Goal: Information Seeking & Learning: Learn about a topic

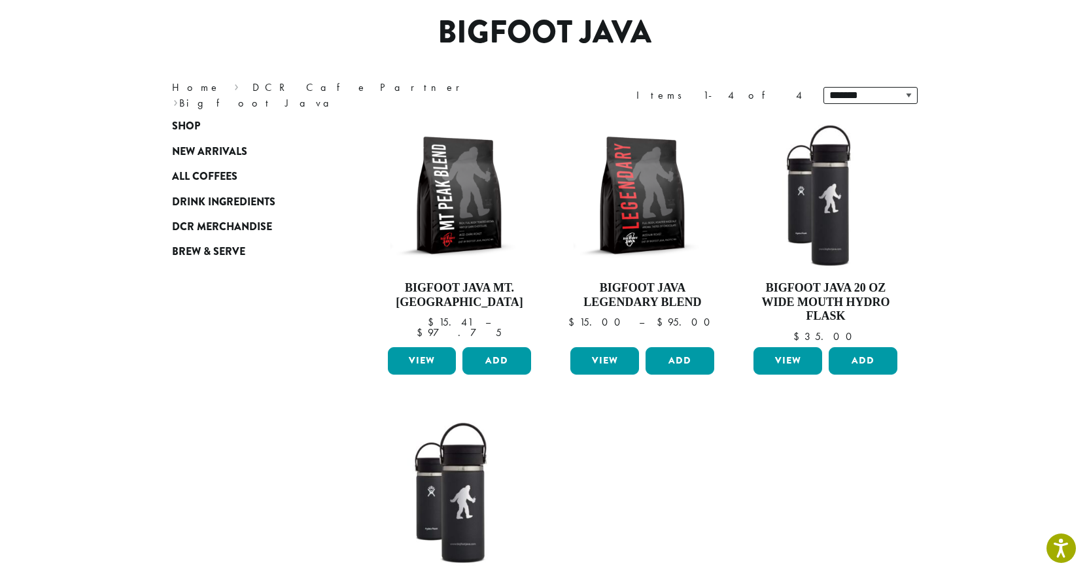
scroll to position [99, 0]
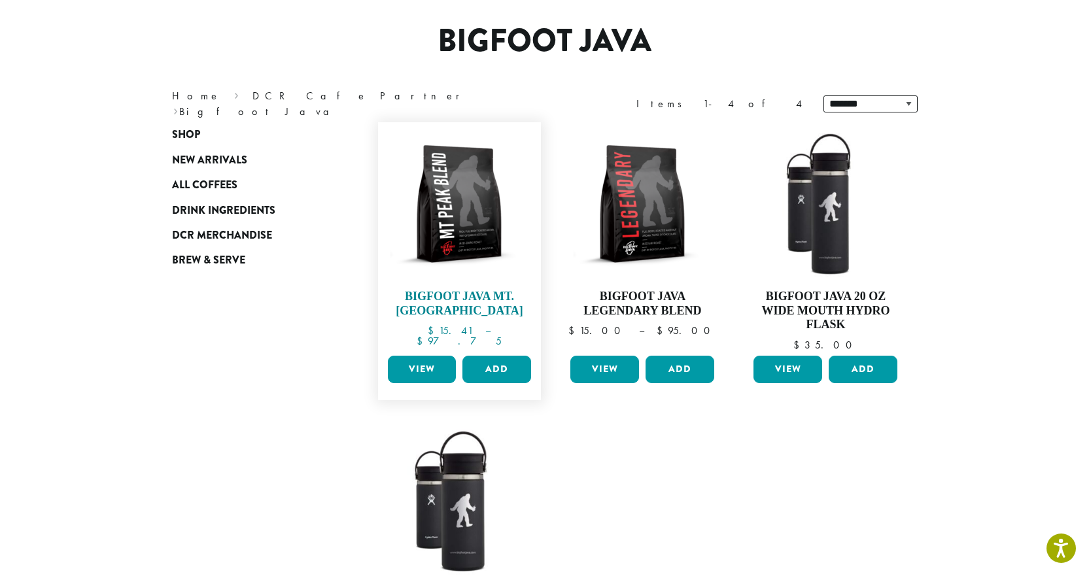
click at [480, 211] on img at bounding box center [459, 204] width 150 height 150
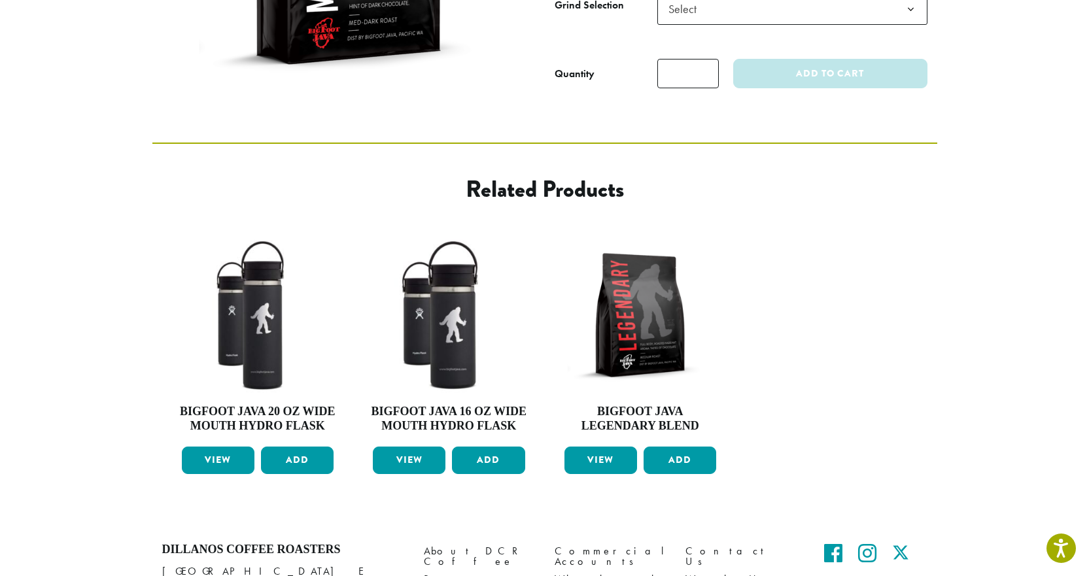
scroll to position [393, 0]
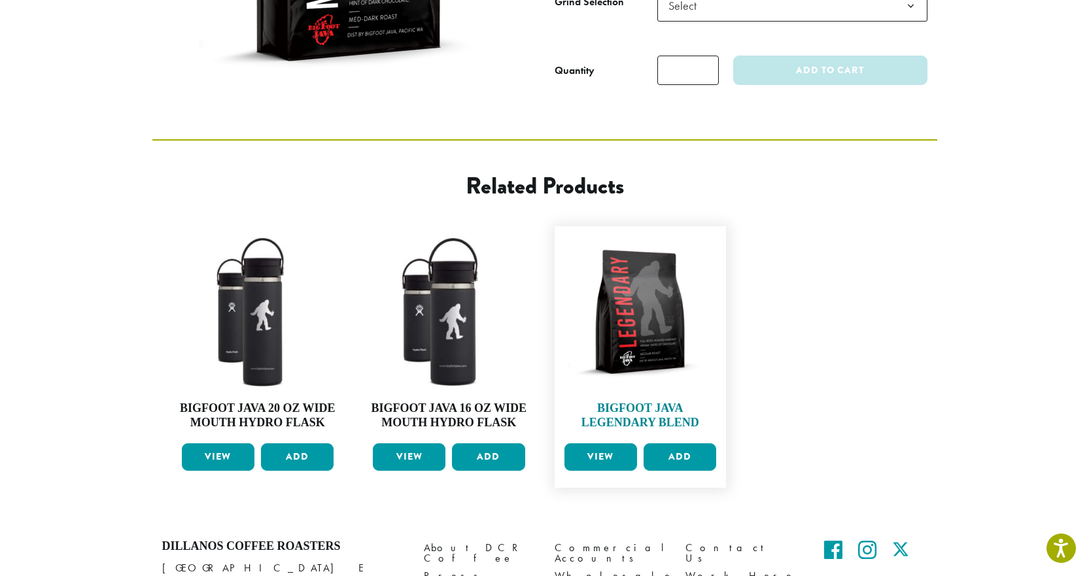
click at [652, 313] on img at bounding box center [640, 312] width 159 height 159
